Goal: Information Seeking & Learning: Learn about a topic

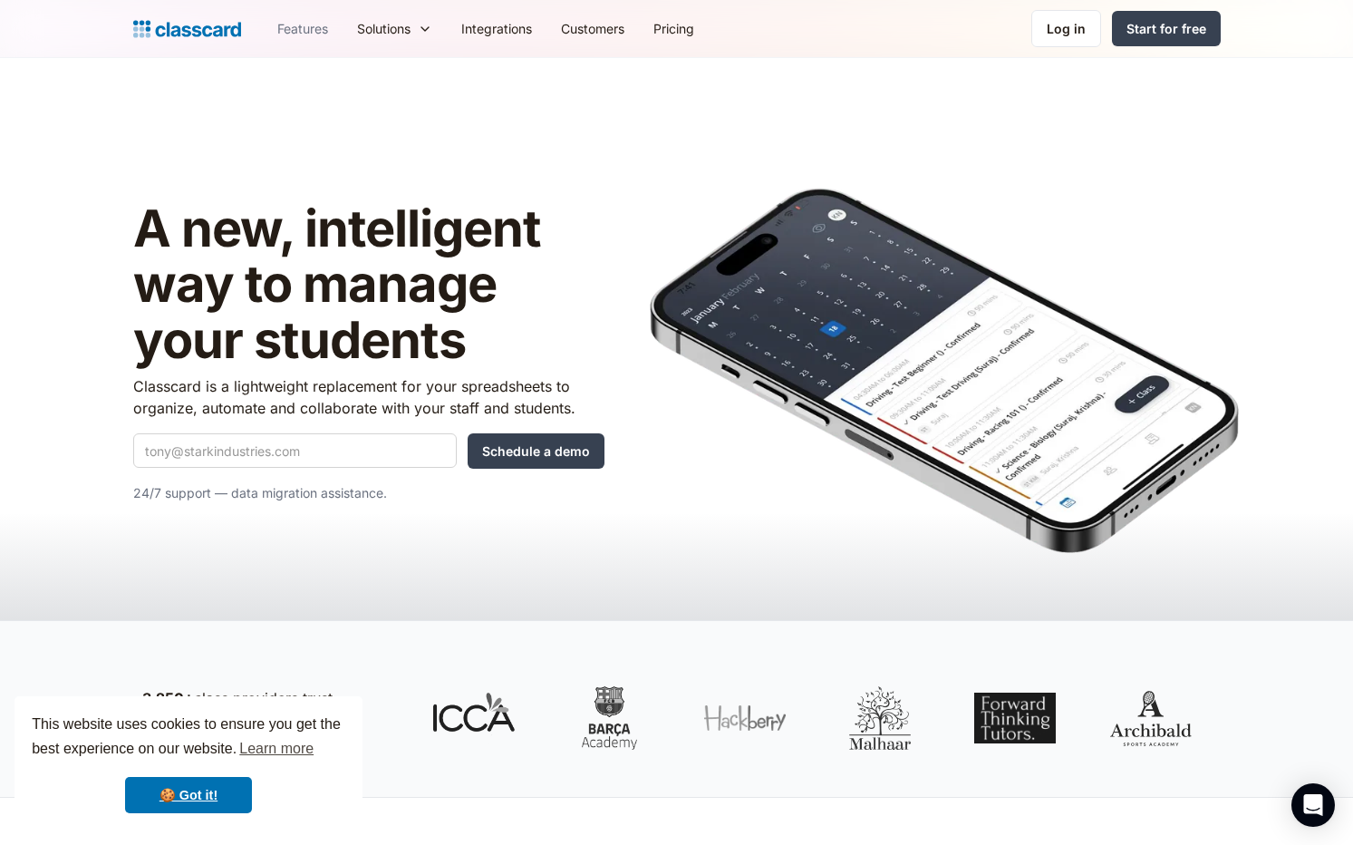
click at [312, 28] on link "Features" at bounding box center [303, 28] width 80 height 41
click at [679, 32] on link "Pricing" at bounding box center [674, 28] width 70 height 41
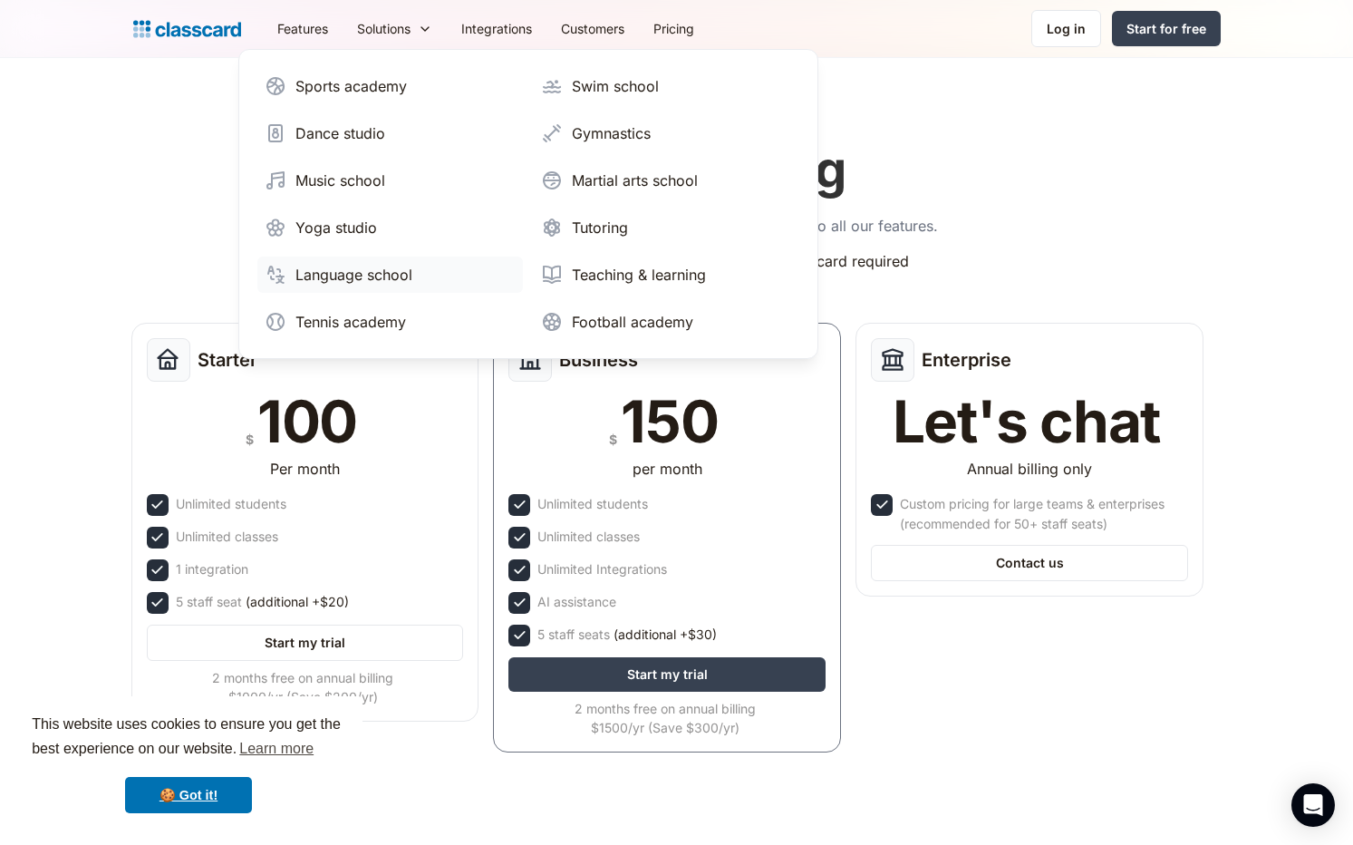
click at [376, 277] on div "Language school" at bounding box center [354, 275] width 117 height 22
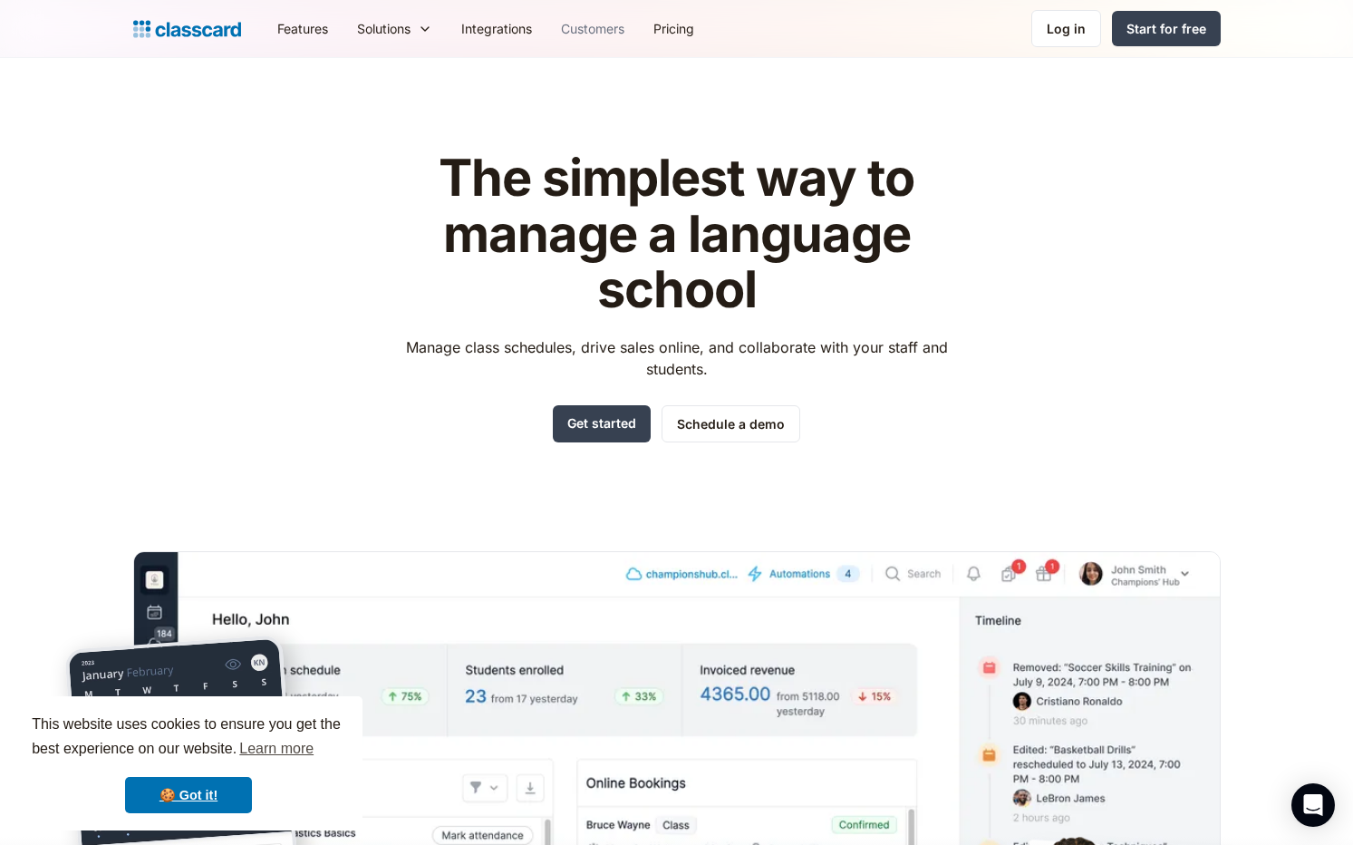
click at [598, 29] on link "Customers" at bounding box center [593, 28] width 92 height 41
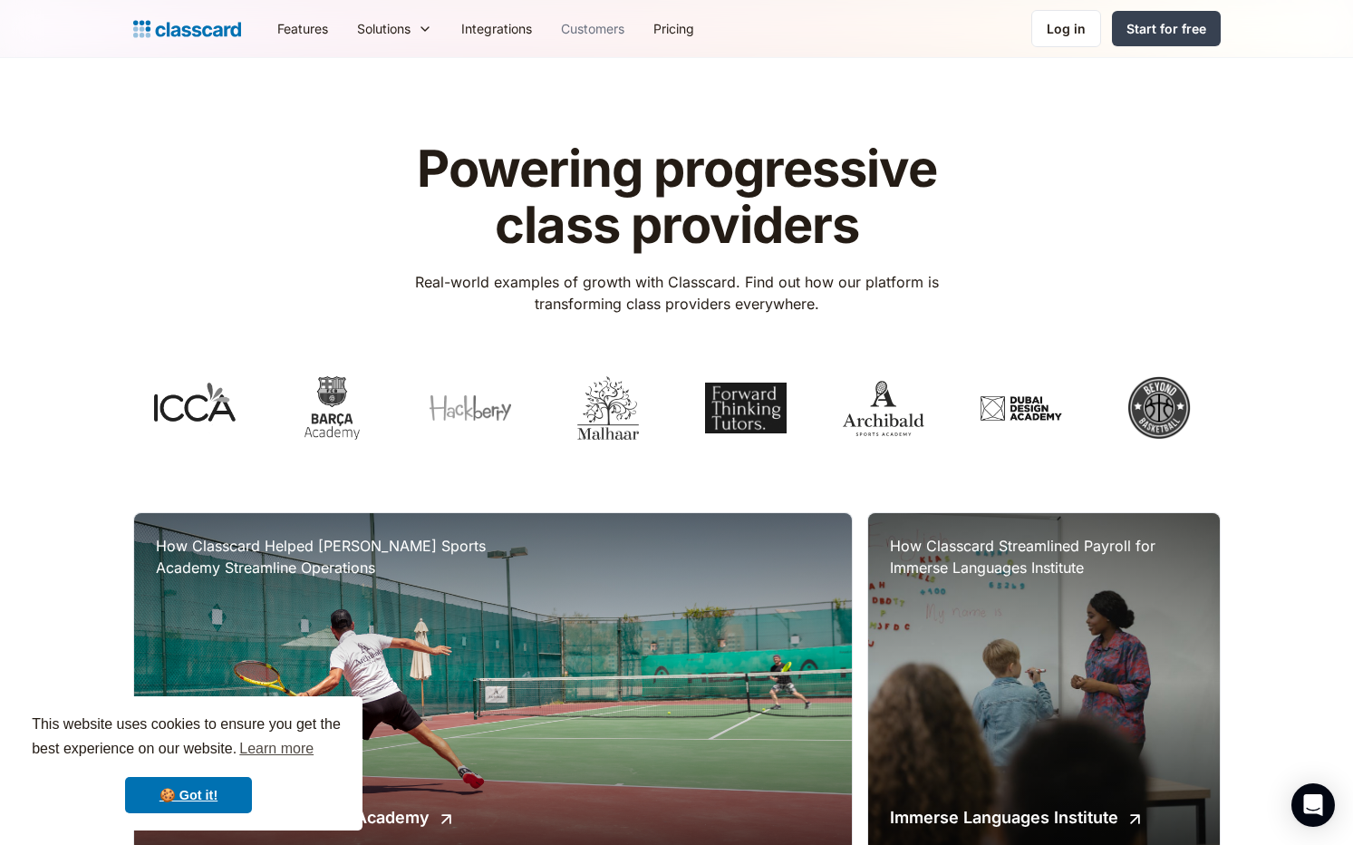
click at [596, 29] on link "Customers" at bounding box center [593, 28] width 92 height 41
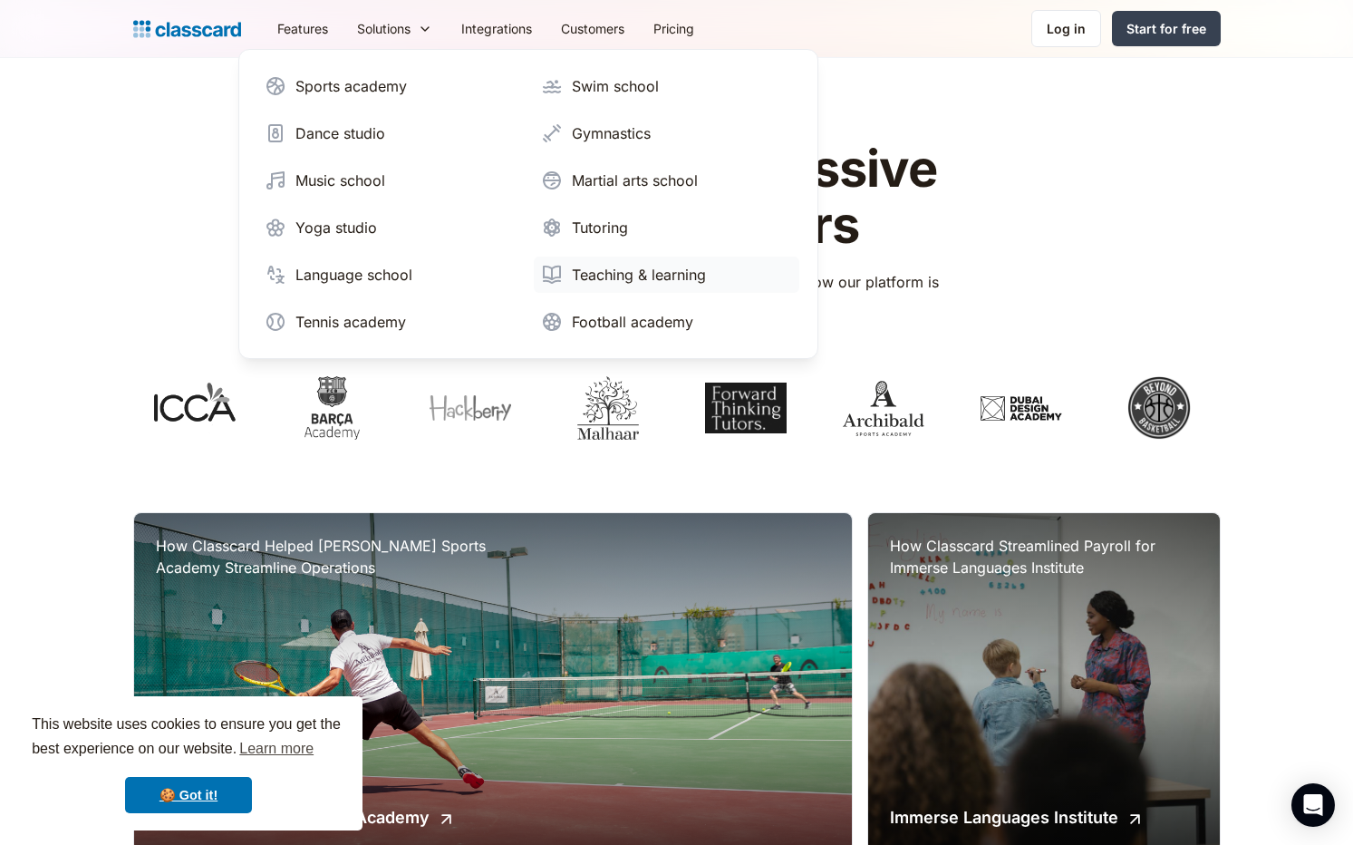
click at [643, 276] on div "Teaching & learning" at bounding box center [639, 275] width 134 height 22
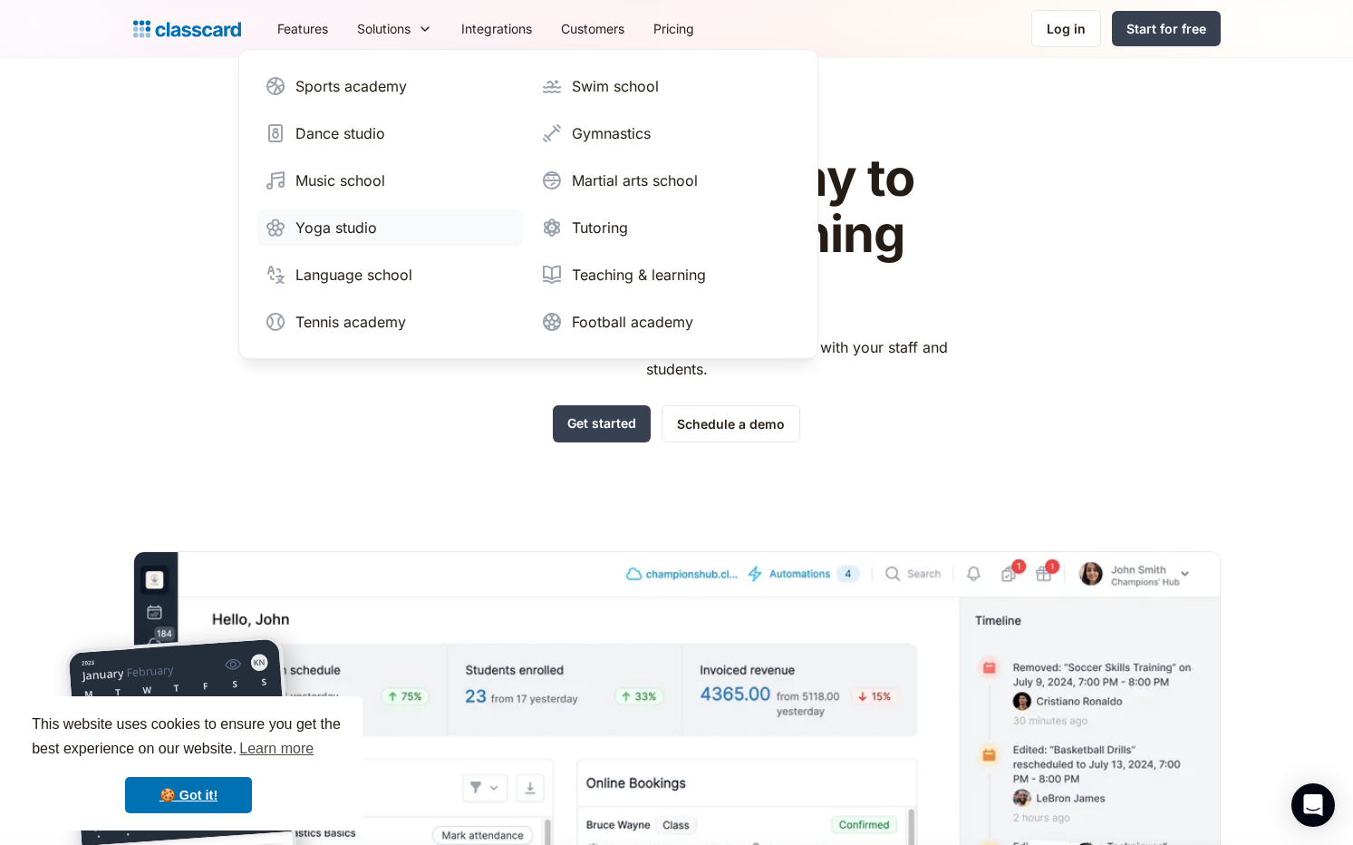
click at [364, 230] on div "Yoga studio" at bounding box center [337, 228] width 82 height 22
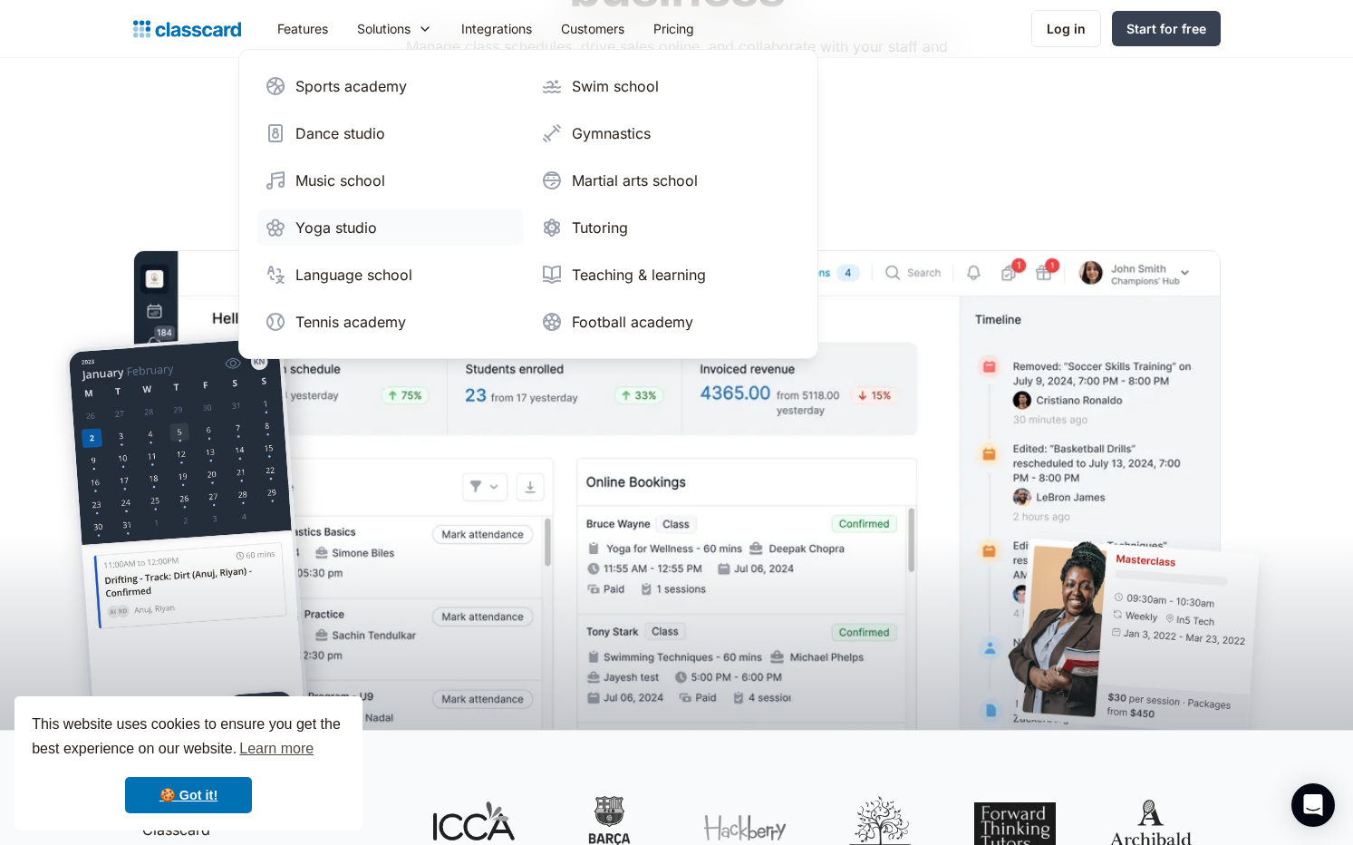
scroll to position [787, 0]
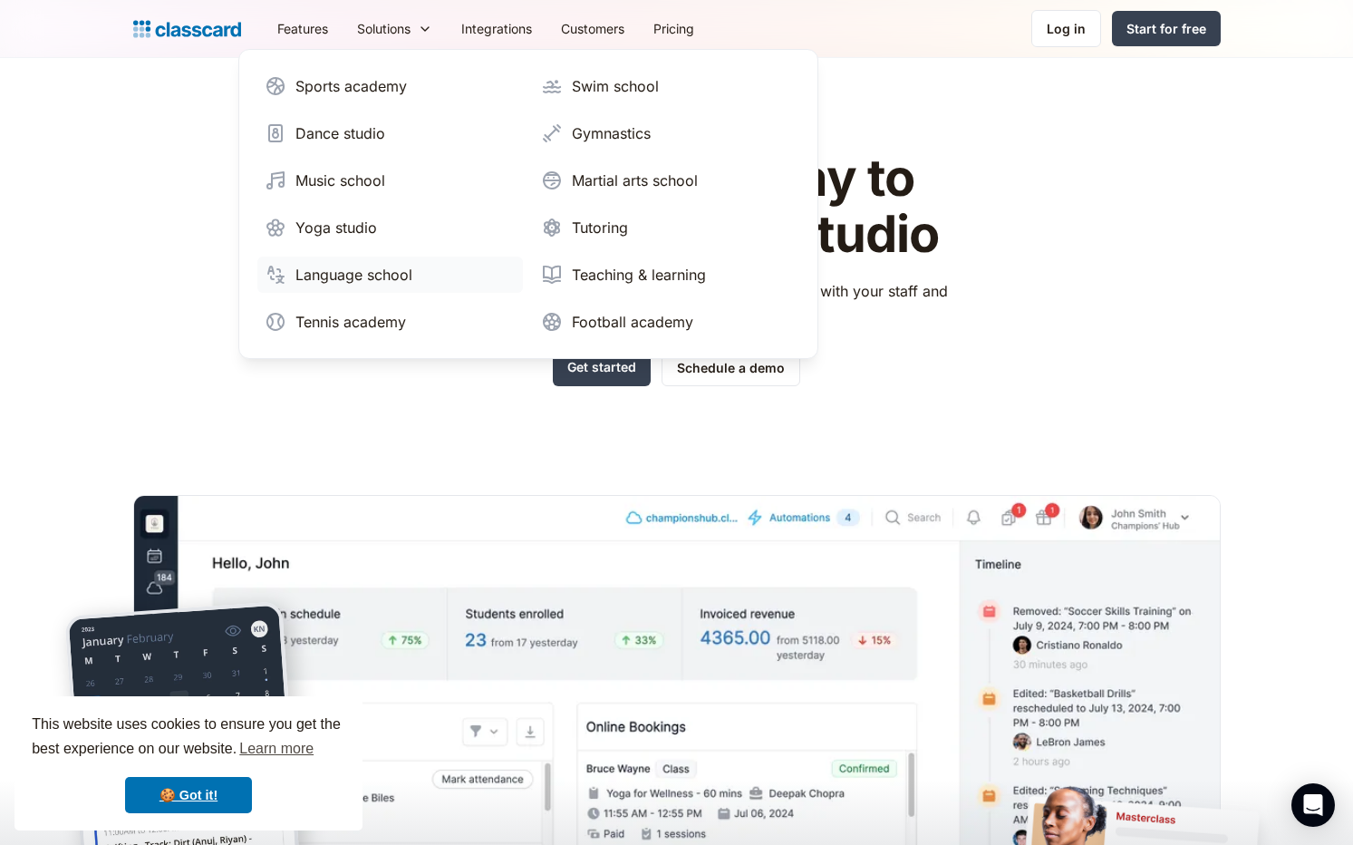
click at [379, 274] on div "Language school" at bounding box center [354, 275] width 117 height 22
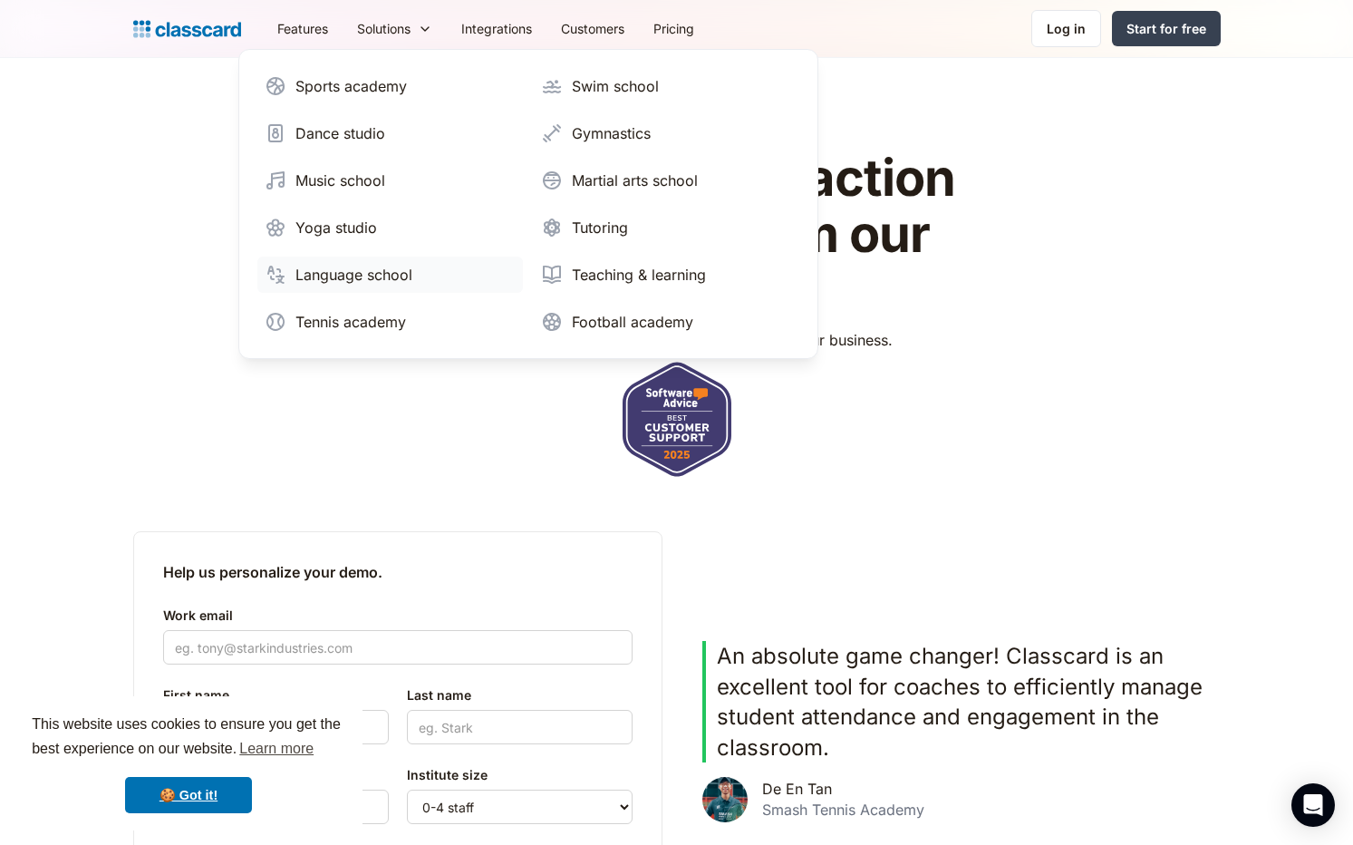
click at [358, 275] on div "Language school" at bounding box center [354, 275] width 117 height 22
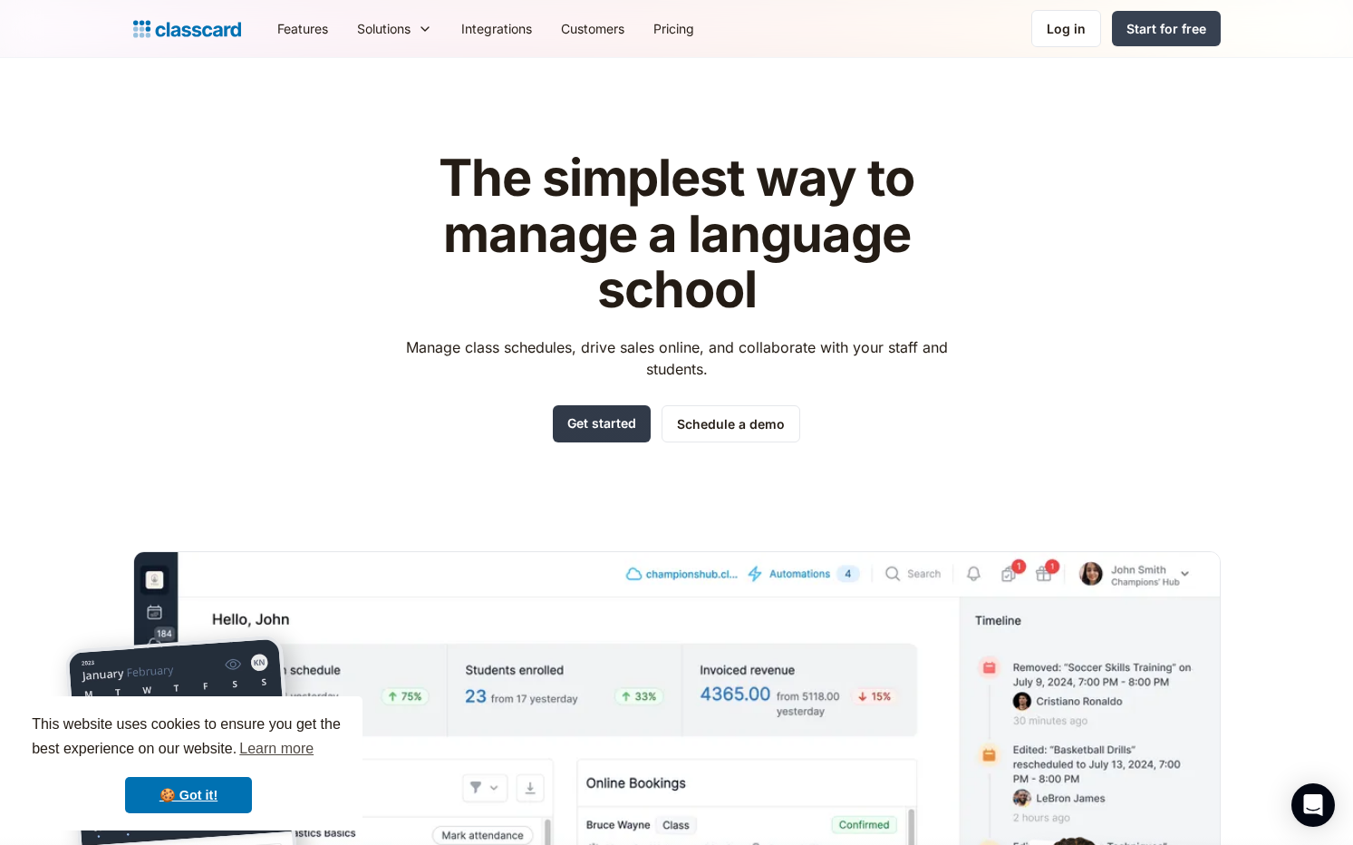
click at [600, 422] on link "Get started" at bounding box center [602, 423] width 98 height 37
